Goal: Task Accomplishment & Management: Manage account settings

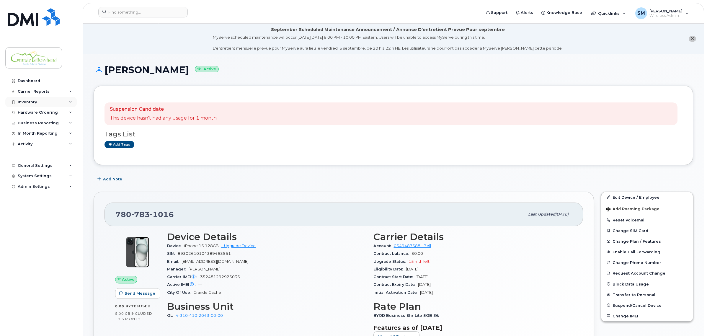
click at [35, 101] on div "Inventory" at bounding box center [27, 102] width 19 height 5
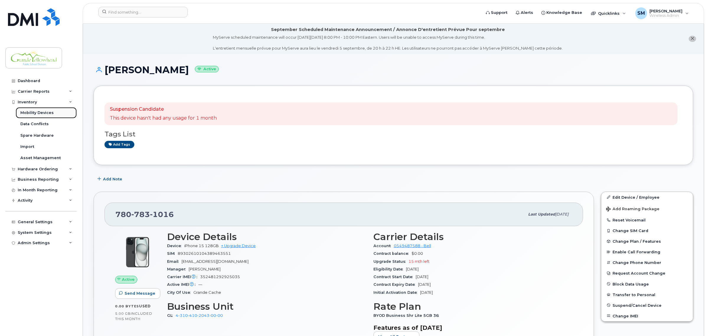
click at [36, 111] on div "Mobility Devices" at bounding box center [36, 112] width 33 height 5
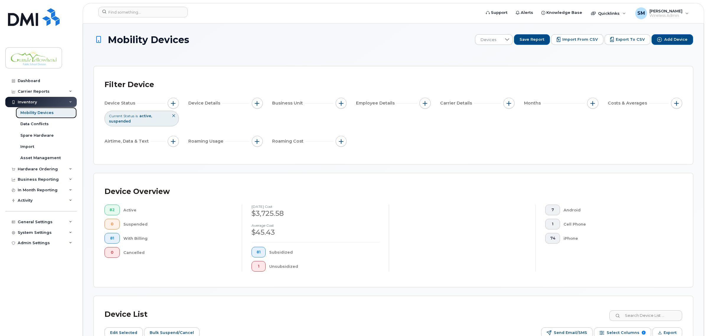
click at [45, 113] on div "Mobility Devices" at bounding box center [36, 112] width 33 height 5
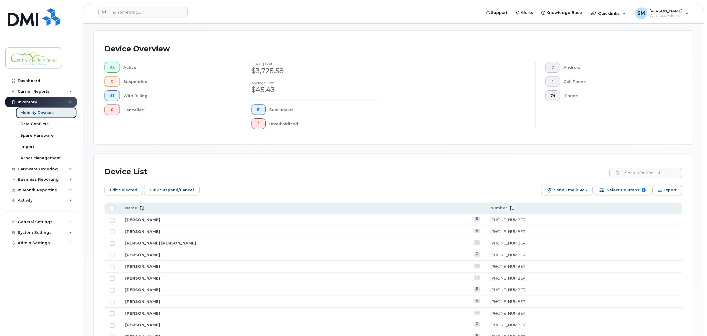
scroll to position [148, 0]
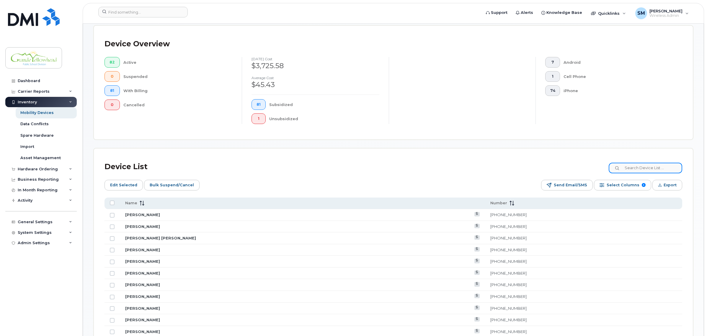
click at [638, 167] on input at bounding box center [646, 168] width 74 height 11
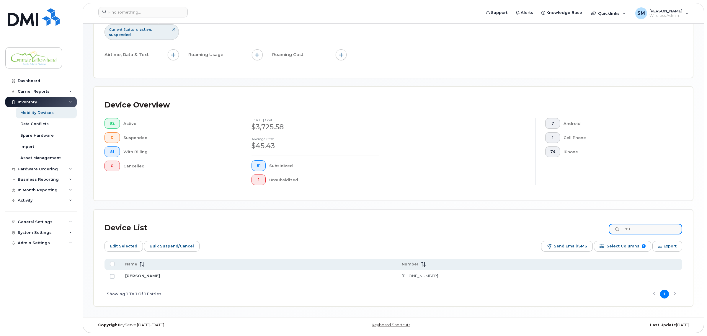
scroll to position [87, 0]
type input "tru"
click at [145, 274] on link "[PERSON_NAME]" at bounding box center [142, 275] width 35 height 5
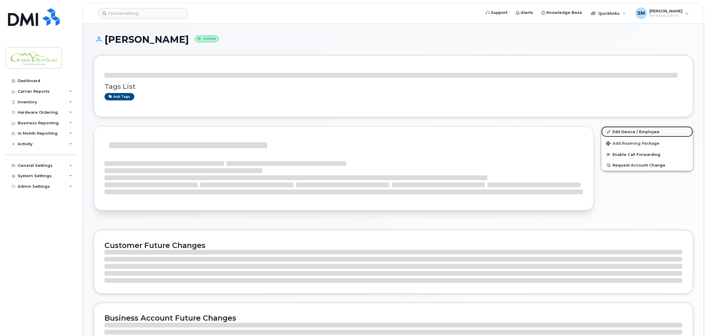
click at [627, 131] on link "Edit Device / Employee" at bounding box center [647, 131] width 92 height 11
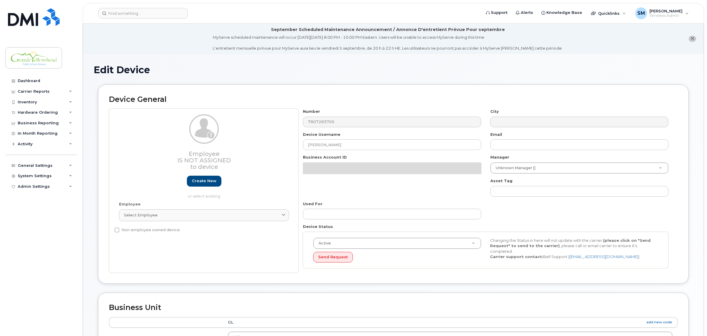
select select "23972551"
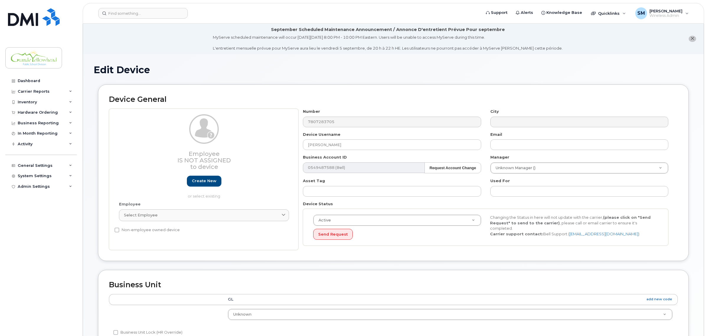
type input "Tash Taylor"
click at [368, 99] on h2 "Device General" at bounding box center [393, 99] width 569 height 8
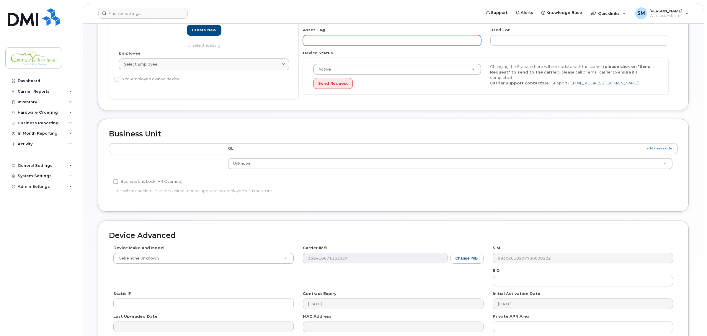
scroll to position [184, 0]
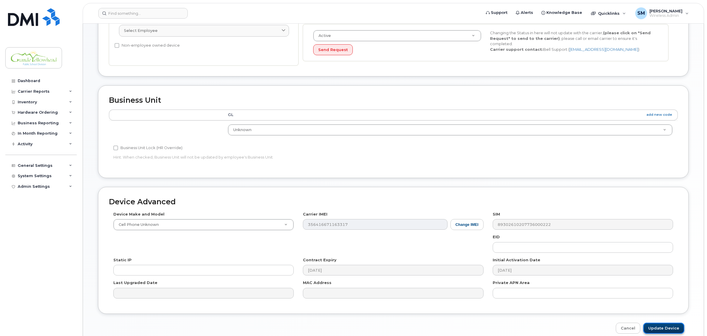
click at [668, 328] on input "Update Device" at bounding box center [663, 328] width 41 height 11
type input "Saving..."
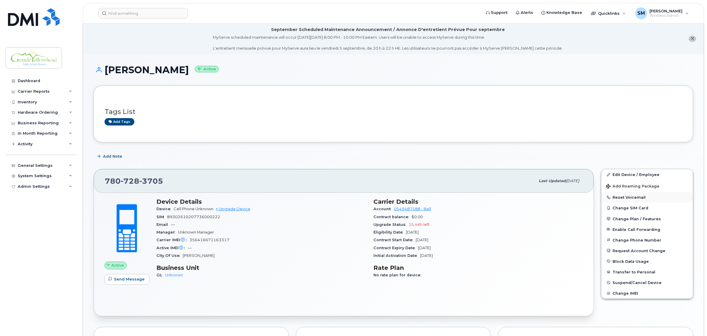
click at [623, 196] on button "Reset Voicemail" at bounding box center [647, 197] width 92 height 11
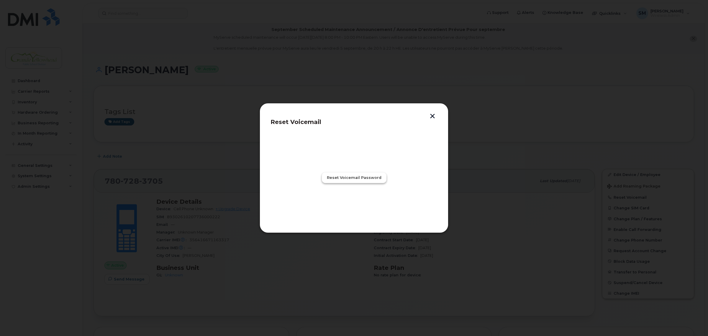
click at [340, 181] on button "Reset Voicemail Password" at bounding box center [354, 177] width 65 height 11
click at [353, 204] on span "Close" at bounding box center [354, 204] width 12 height 6
